Goal: Task Accomplishment & Management: Manage account settings

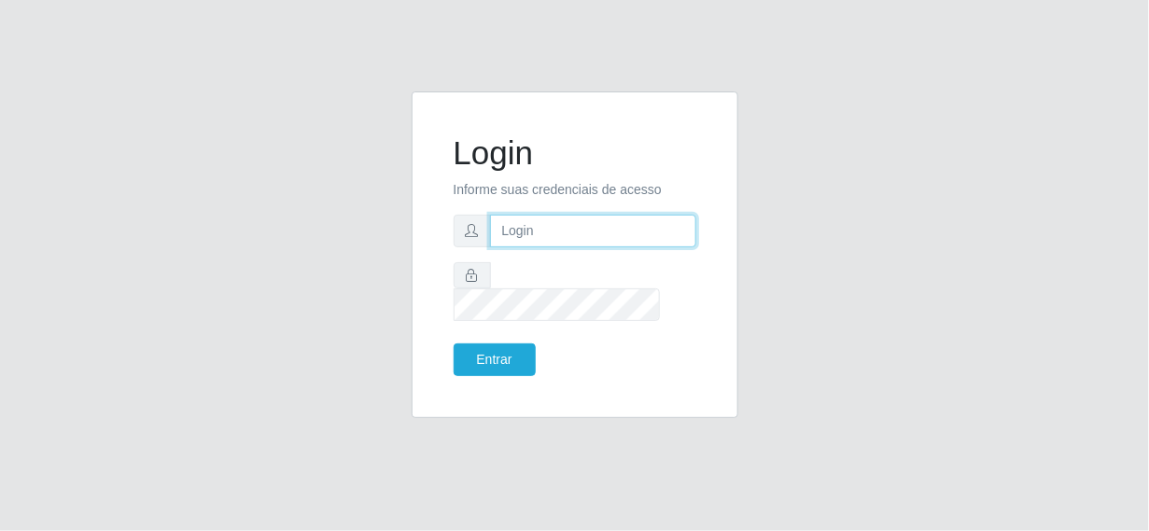
type input "rh.asm@supermercadosqueiroz.com.br"
click at [563, 247] on input "rh.asm@supermercadosqueiroz.com.br" at bounding box center [593, 231] width 206 height 33
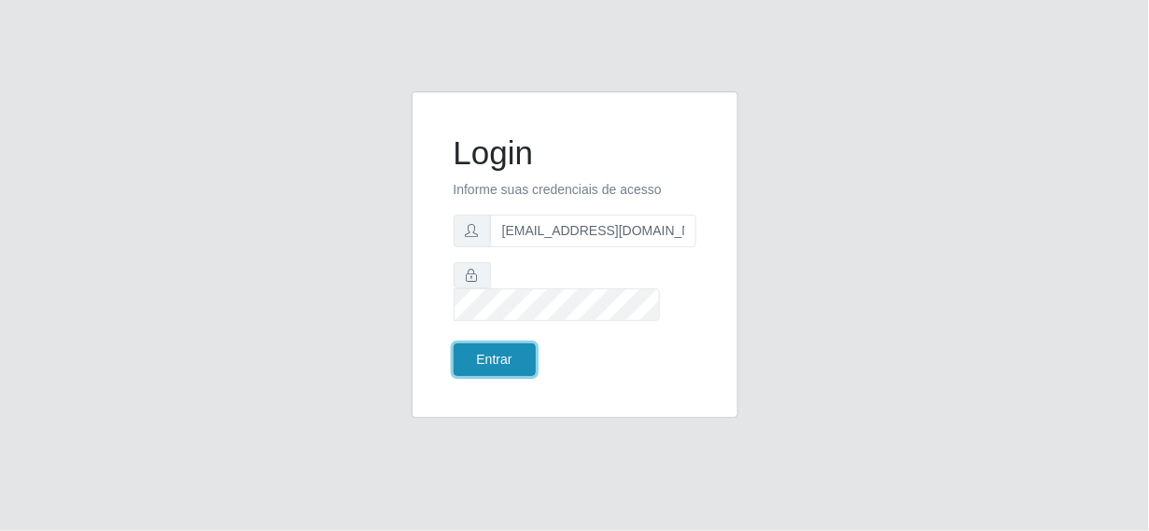
click at [503, 343] on button "Entrar" at bounding box center [494, 359] width 82 height 33
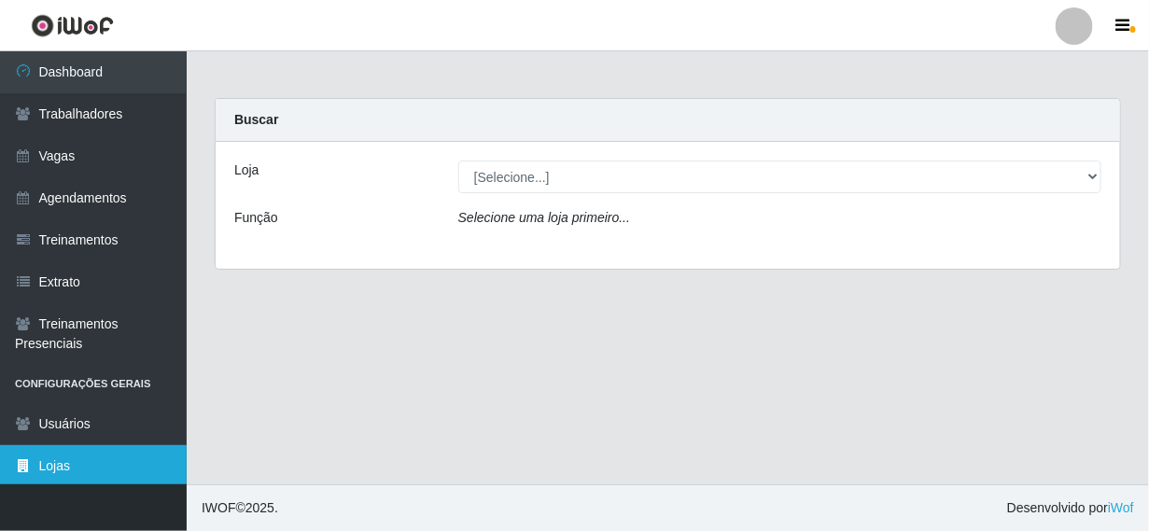
click at [37, 474] on link "Lojas" at bounding box center [93, 466] width 187 height 42
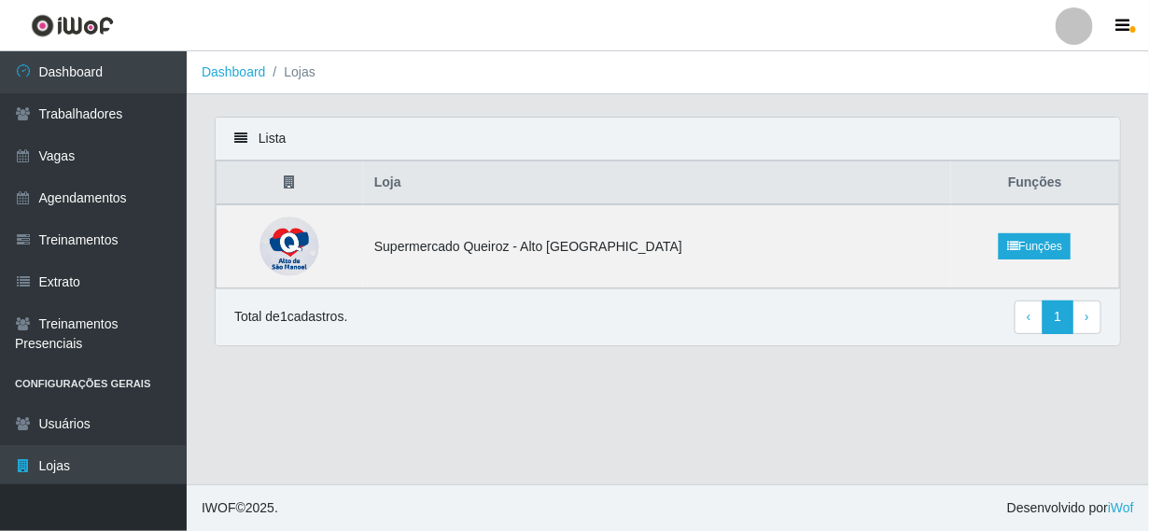
click at [283, 77] on li "Lojas" at bounding box center [290, 73] width 49 height 20
click at [236, 71] on link "Dashboard" at bounding box center [234, 71] width 64 height 15
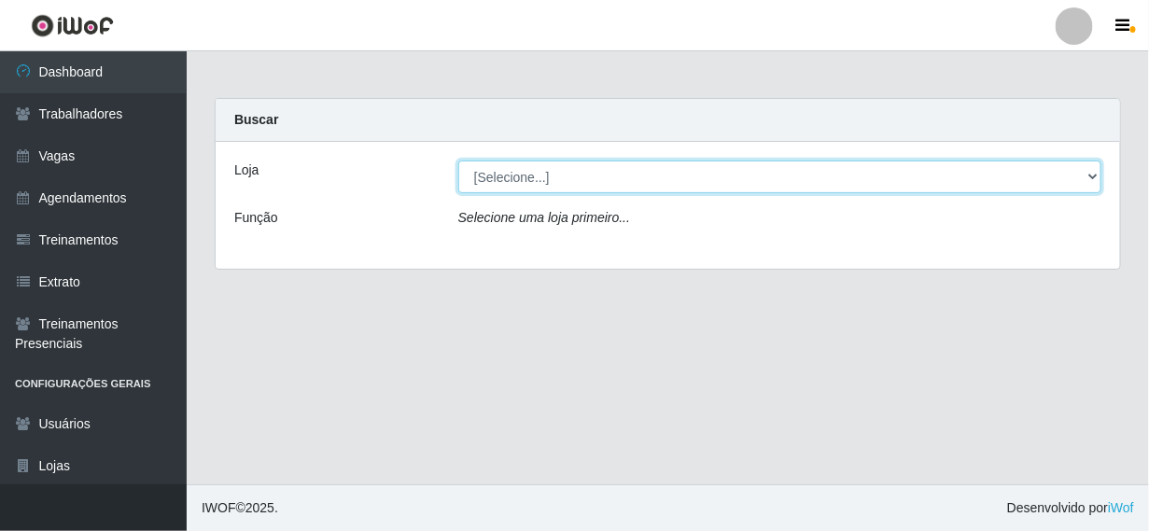
click at [601, 178] on select "[Selecione...] Supermercado Queiroz - Alto São Manoel" at bounding box center [779, 176] width 643 height 33
select select "496"
click at [458, 160] on select "[Selecione...] Supermercado Queiroz - Alto São Manoel" at bounding box center [779, 176] width 643 height 33
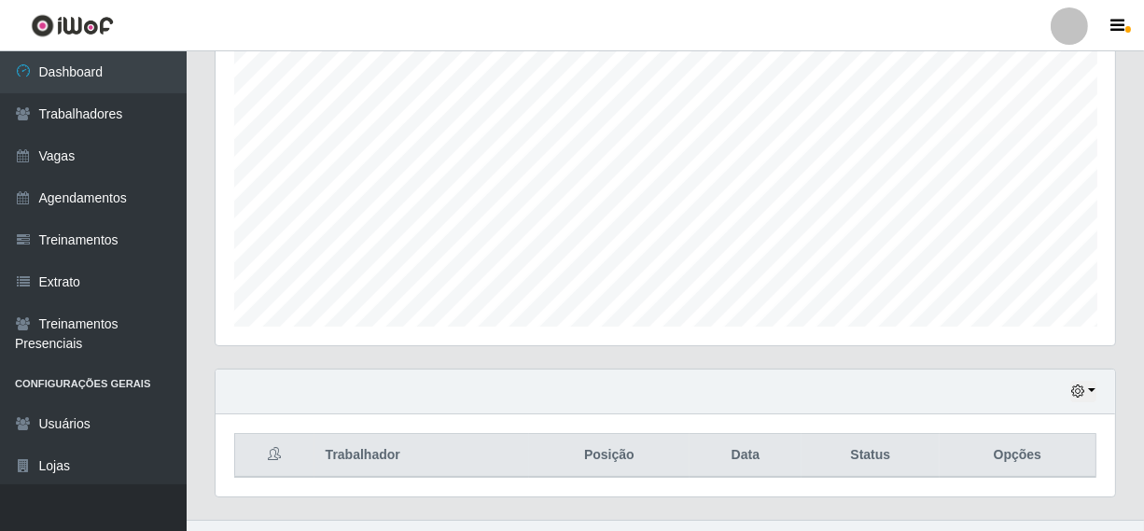
scroll to position [372, 0]
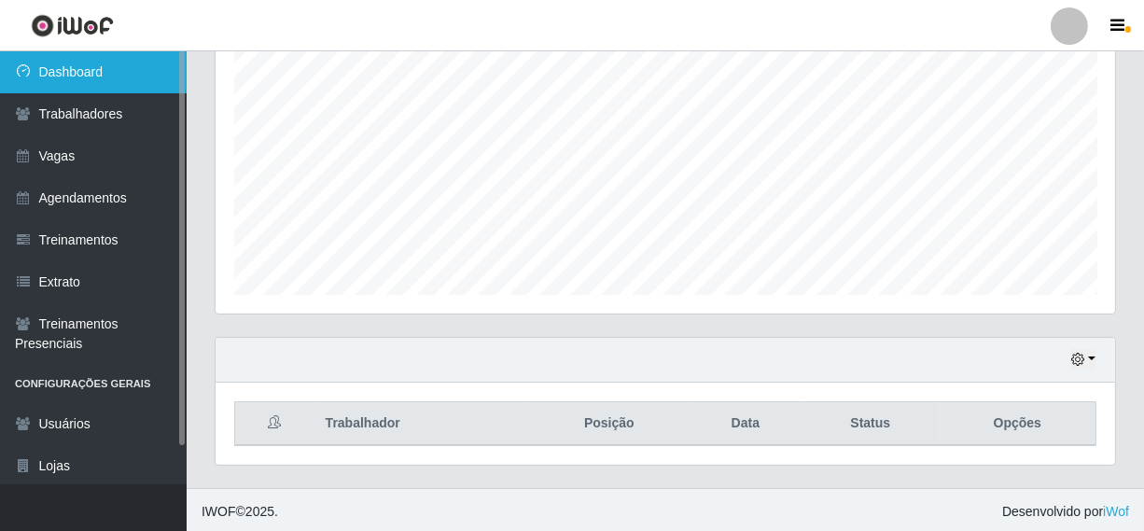
click at [36, 72] on link "Dashboard" at bounding box center [93, 72] width 187 height 42
click at [35, 69] on link "Dashboard" at bounding box center [93, 72] width 187 height 42
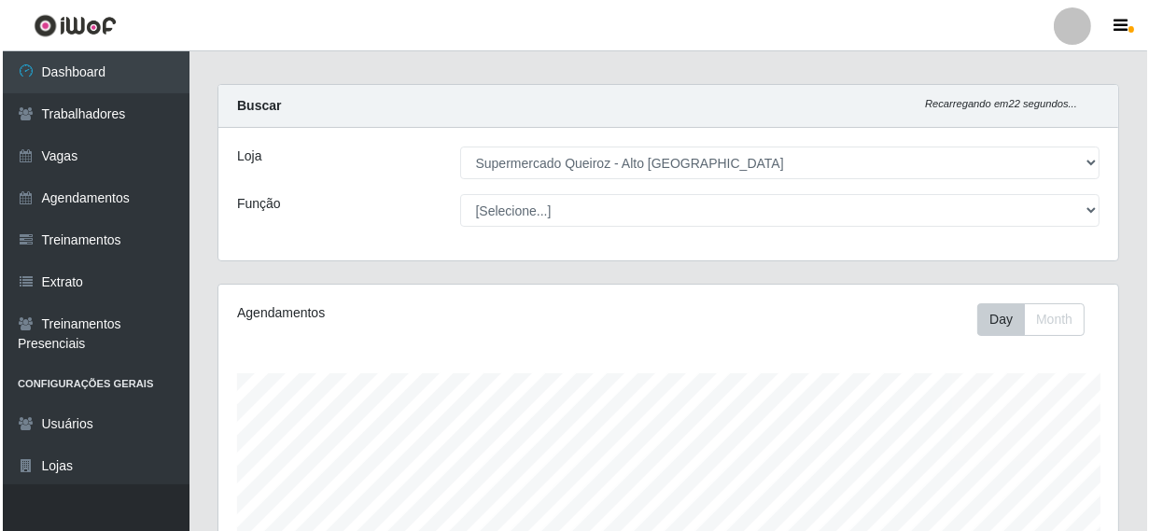
scroll to position [0, 0]
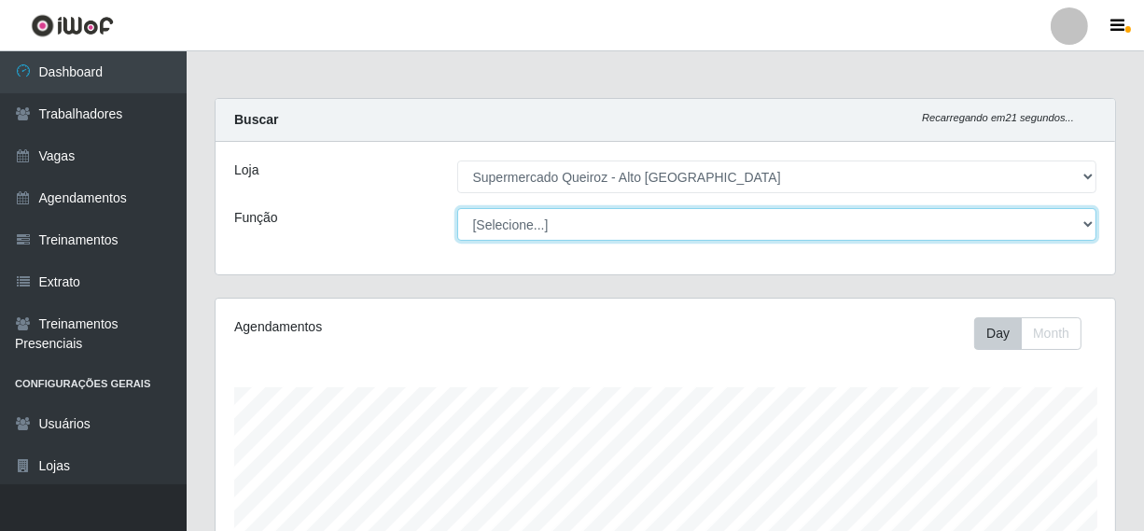
click at [640, 215] on select "[Selecione...] Embalador Embalador + Embalador ++ Repositor Repositor + Reposit…" at bounding box center [777, 224] width 640 height 33
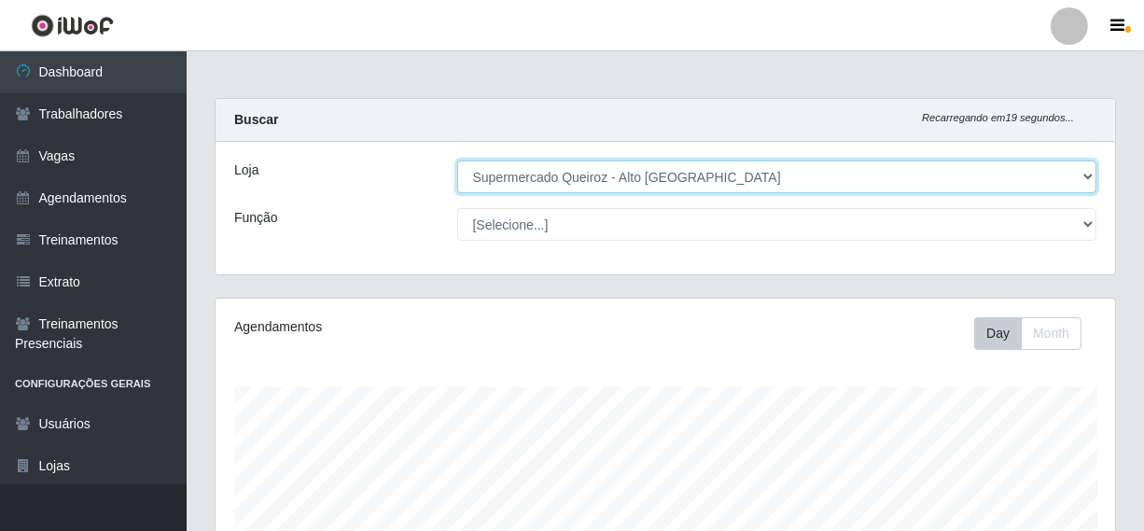
click at [665, 164] on select "[Selecione...] Supermercado Queiroz - Alto São Manoel" at bounding box center [777, 176] width 640 height 33
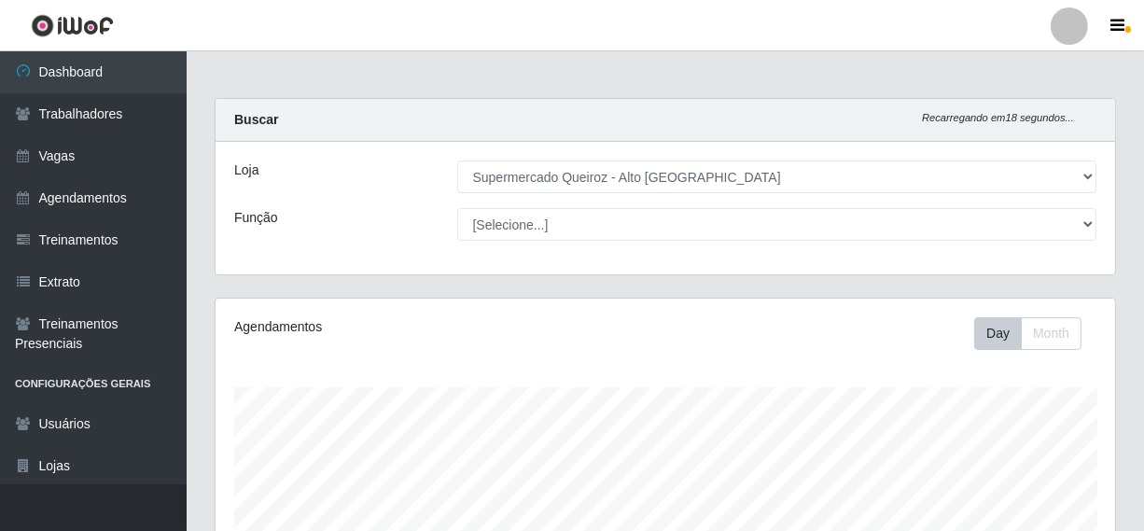
click at [375, 171] on div "Loja" at bounding box center [331, 176] width 223 height 33
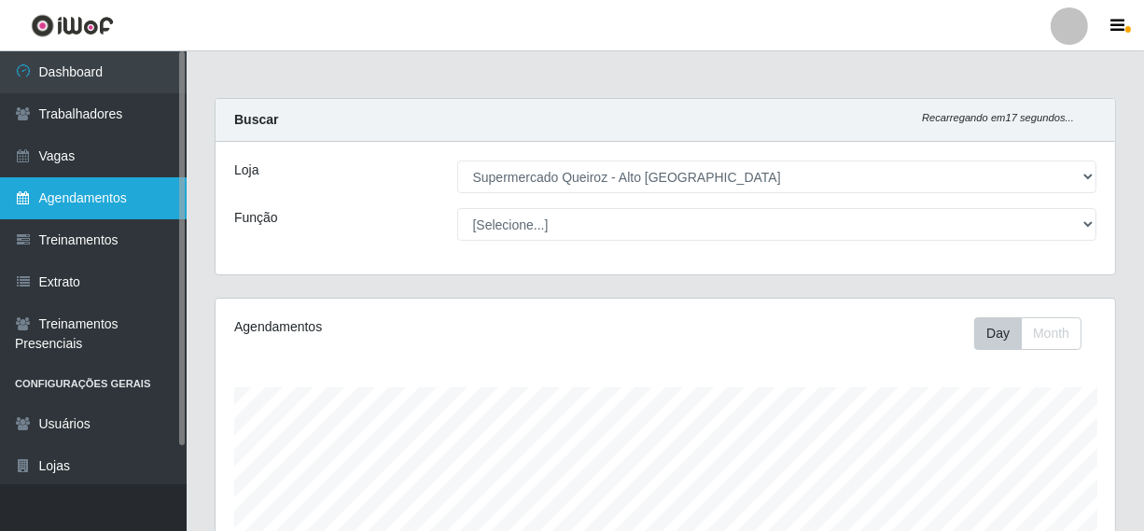
click at [59, 192] on link "Agendamentos" at bounding box center [93, 198] width 187 height 42
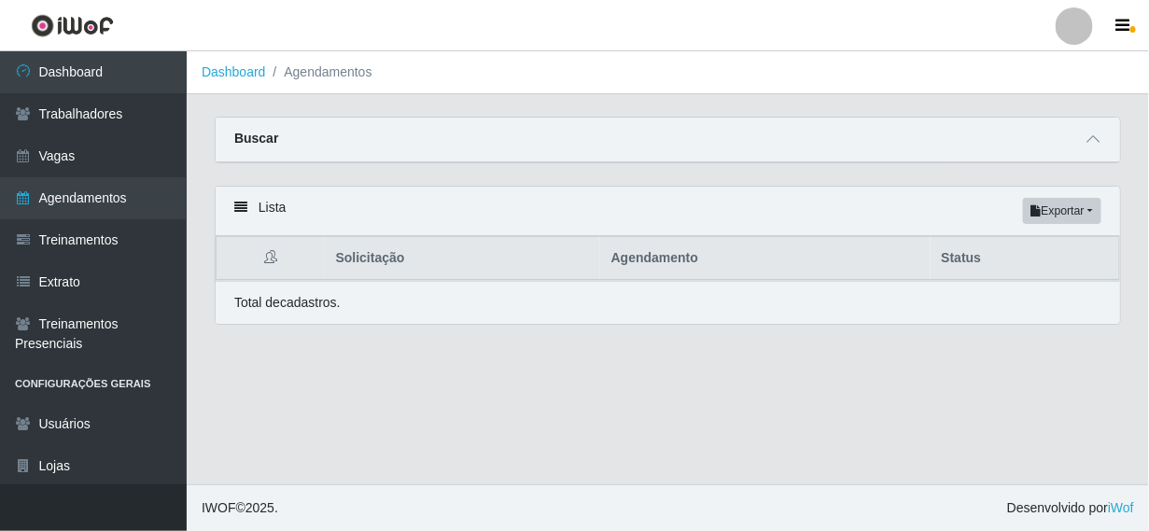
click at [981, 255] on th "Status" at bounding box center [1024, 259] width 189 height 44
drag, startPoint x: 968, startPoint y: 255, endPoint x: 993, endPoint y: 245, distance: 26.9
click at [976, 251] on th "Status" at bounding box center [1024, 259] width 189 height 44
click at [1090, 202] on button "Exportar" at bounding box center [1062, 211] width 78 height 26
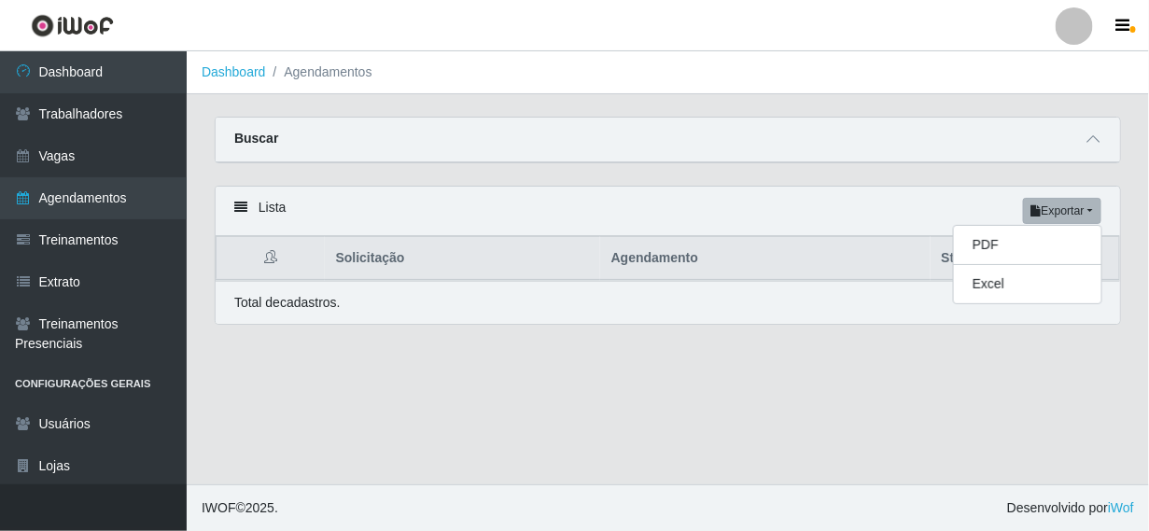
click at [899, 164] on div "Carregando... Buscar Início em Término em Status [Selecione...] AGENDADO AGUARD…" at bounding box center [668, 151] width 934 height 69
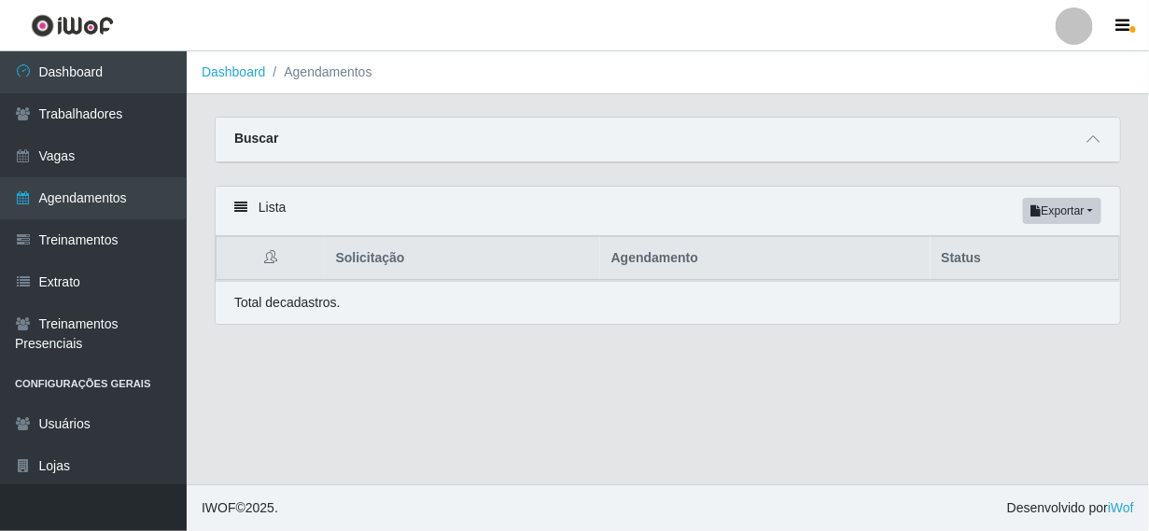
click at [285, 70] on li "Agendamentos" at bounding box center [319, 73] width 106 height 20
click at [243, 72] on link "Dashboard" at bounding box center [234, 71] width 64 height 15
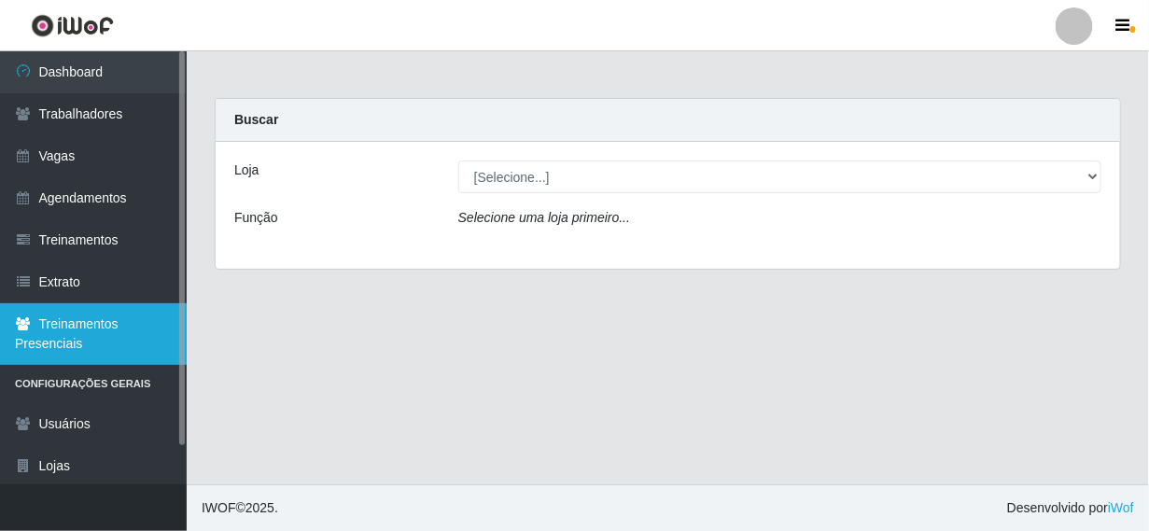
click at [66, 339] on link "Treinamentos Presenciais" at bounding box center [93, 334] width 187 height 62
